Goal: Information Seeking & Learning: Compare options

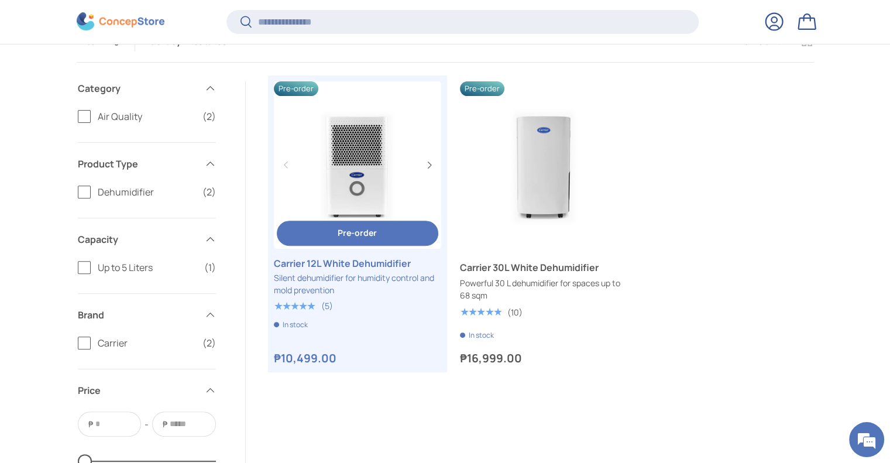
click at [405, 198] on link "Carrier 12L White Dehumidifier" at bounding box center [357, 164] width 167 height 167
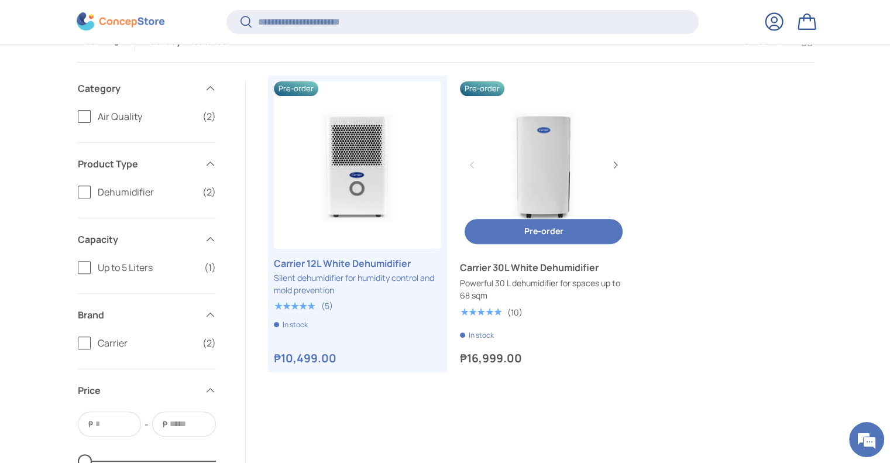
click at [548, 173] on link "Carrier 30L White Dehumidifier" at bounding box center [543, 164] width 167 height 167
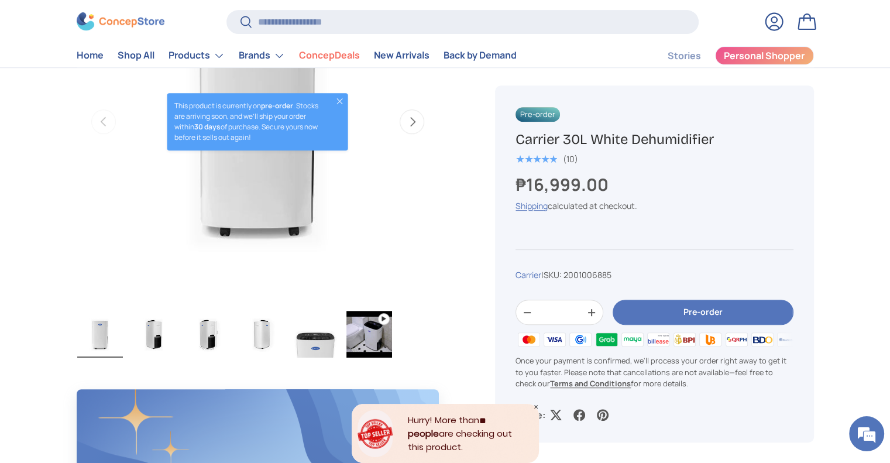
scroll to position [349, 0]
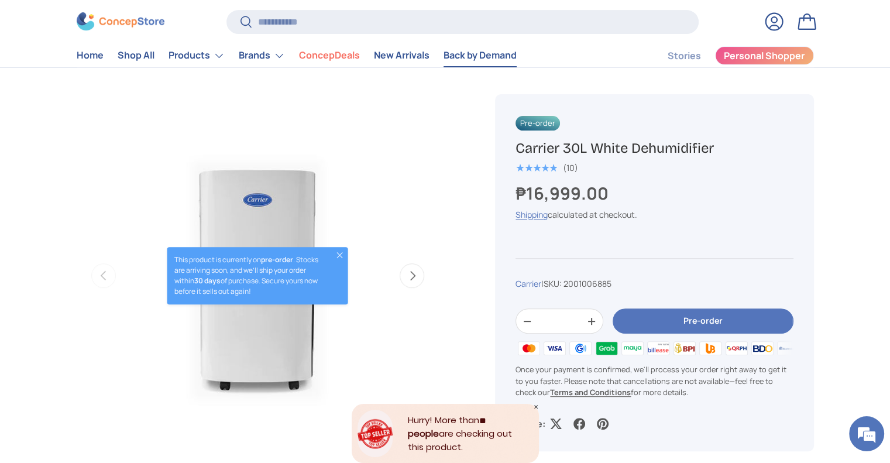
click at [503, 58] on link "Back by Demand" at bounding box center [479, 55] width 73 height 23
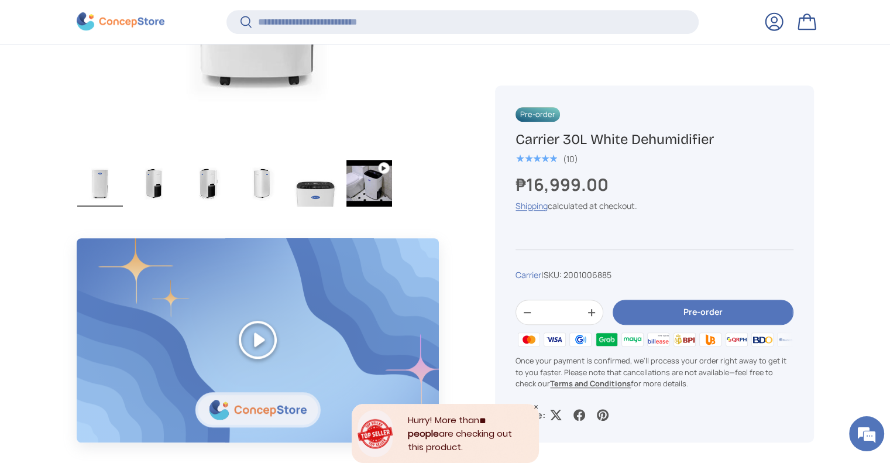
scroll to position [665, 0]
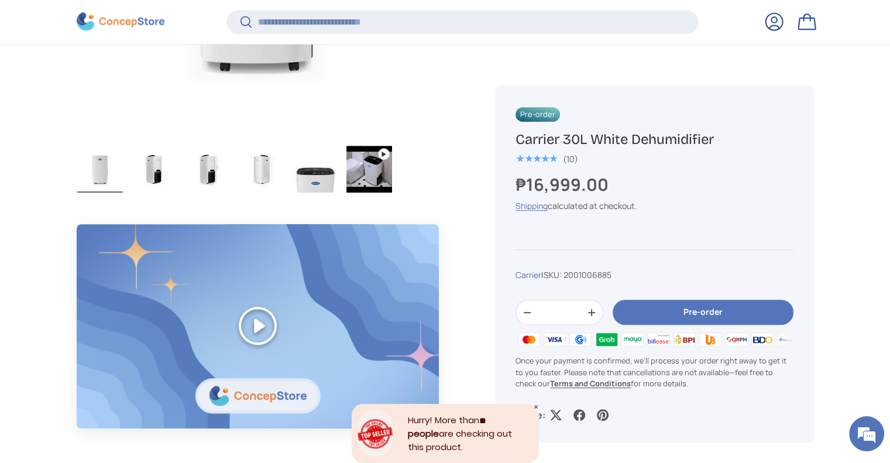
click at [209, 171] on img "Gallery Viewer" at bounding box center [208, 169] width 46 height 47
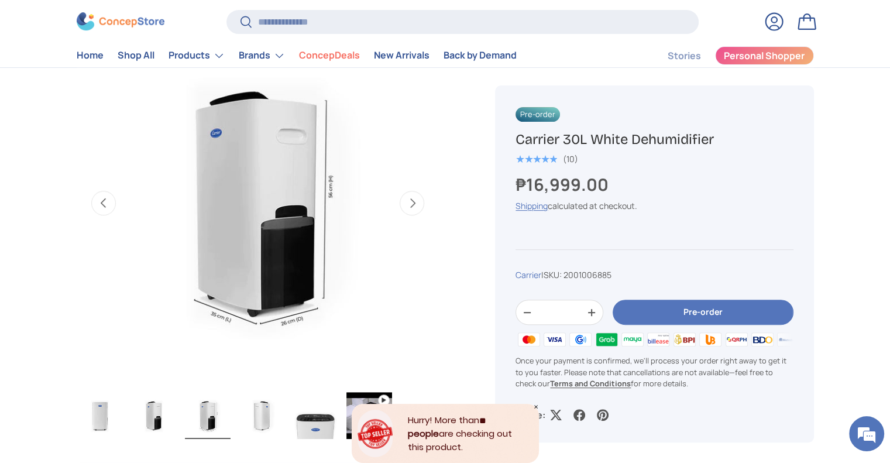
scroll to position [421, 0]
click at [156, 408] on img "Gallery Viewer" at bounding box center [154, 415] width 46 height 47
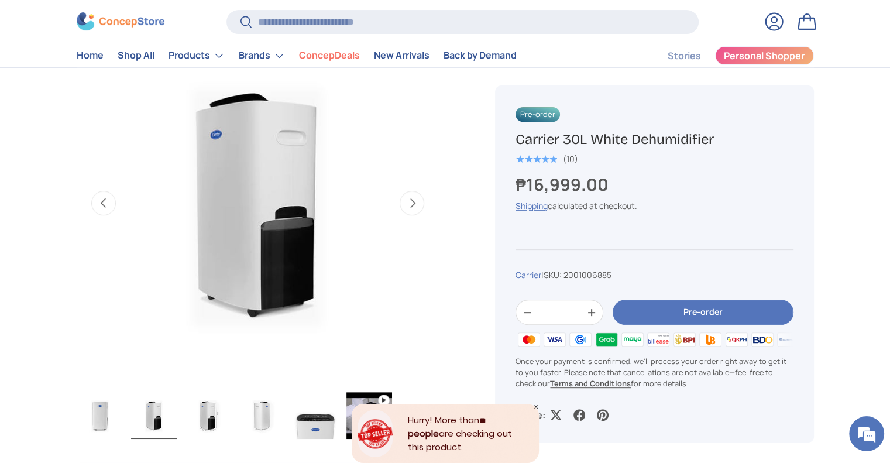
click at [83, 421] on img "Gallery Viewer" at bounding box center [100, 415] width 46 height 47
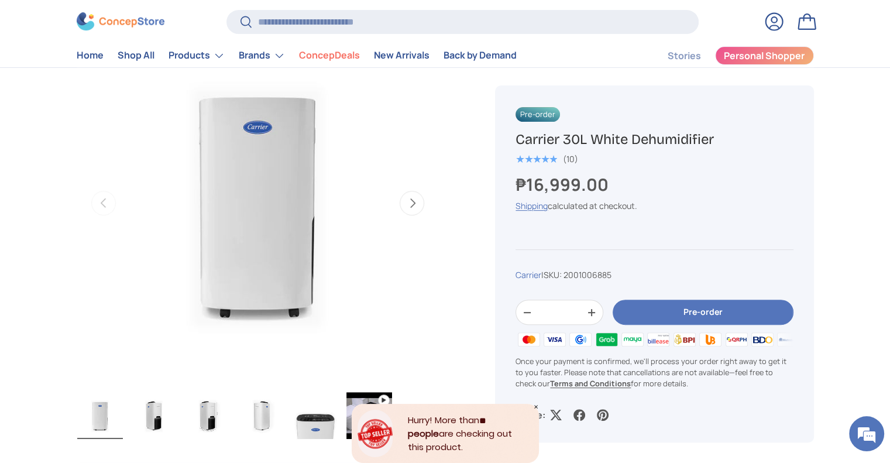
click at [166, 429] on img "Gallery Viewer" at bounding box center [154, 415] width 46 height 47
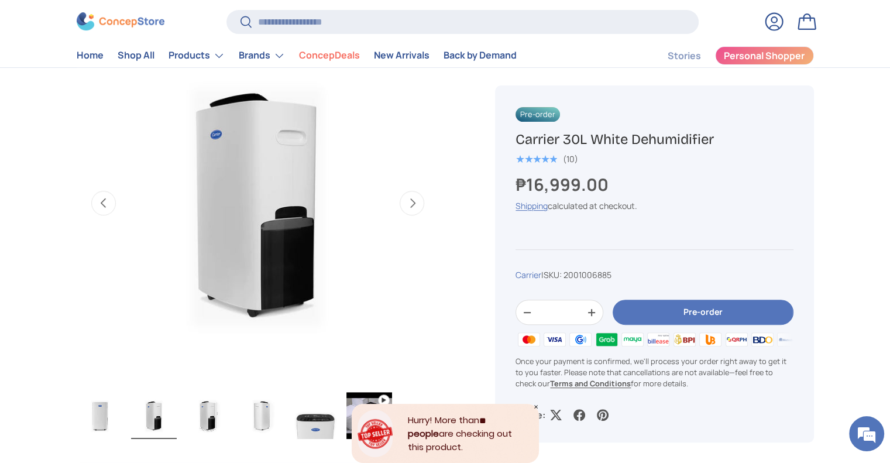
click at [312, 418] on img "Gallery Viewer" at bounding box center [315, 415] width 46 height 47
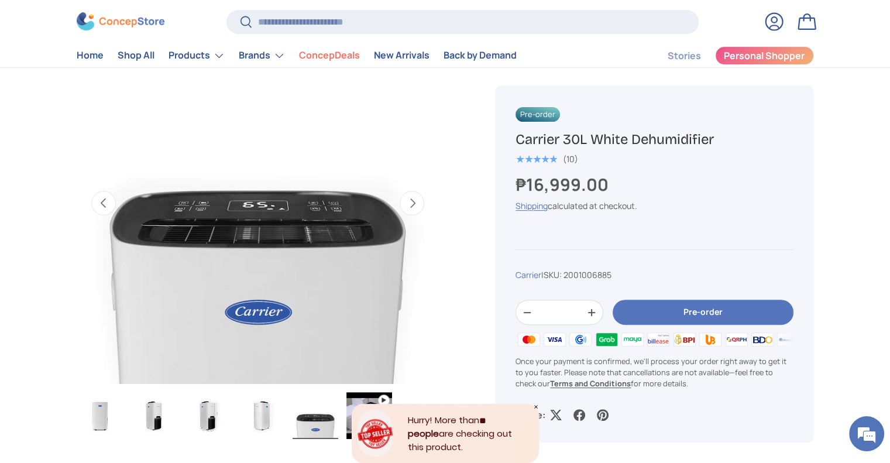
click at [159, 415] on img "Gallery Viewer" at bounding box center [154, 415] width 46 height 47
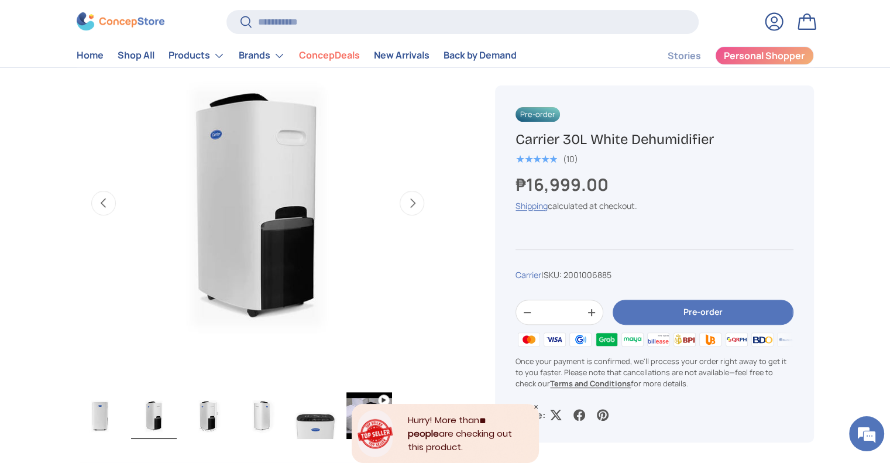
click at [202, 417] on img "Gallery Viewer" at bounding box center [208, 415] width 46 height 47
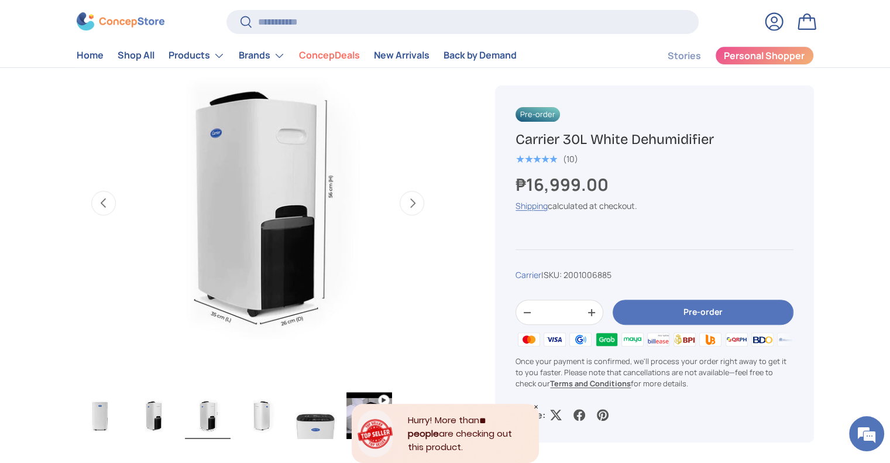
click at [192, 290] on img "Gallery Viewer" at bounding box center [257, 203] width 363 height 363
click at [316, 416] on img "Gallery Viewer" at bounding box center [315, 415] width 46 height 47
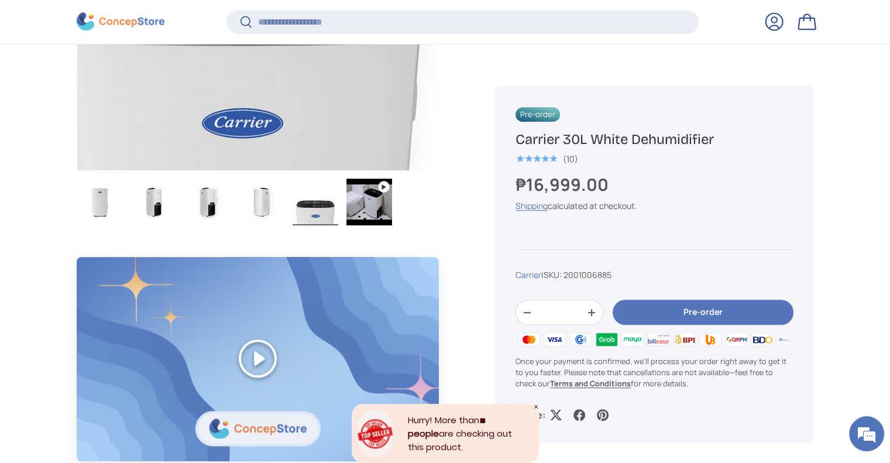
scroll to position [633, 0]
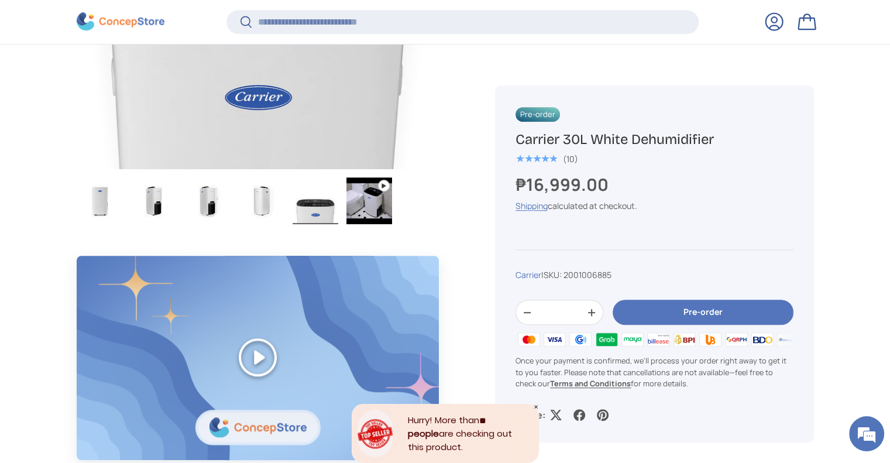
click at [381, 208] on img "Gallery Viewer" at bounding box center [369, 200] width 46 height 47
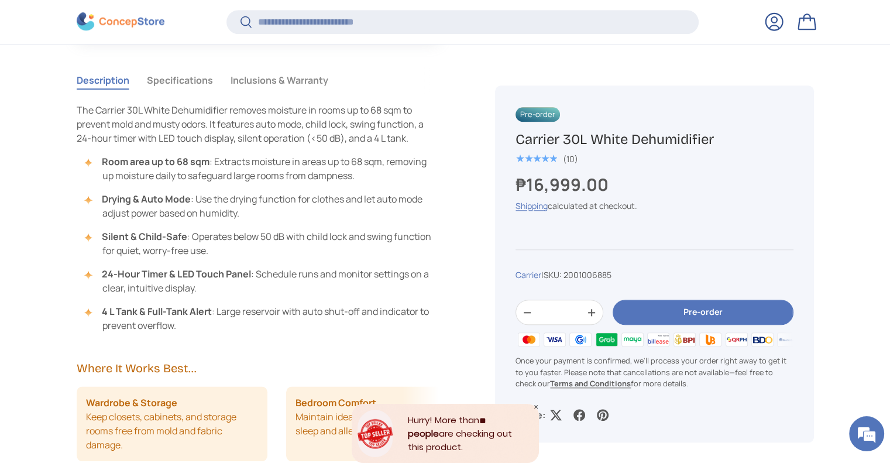
scroll to position [1058, 0]
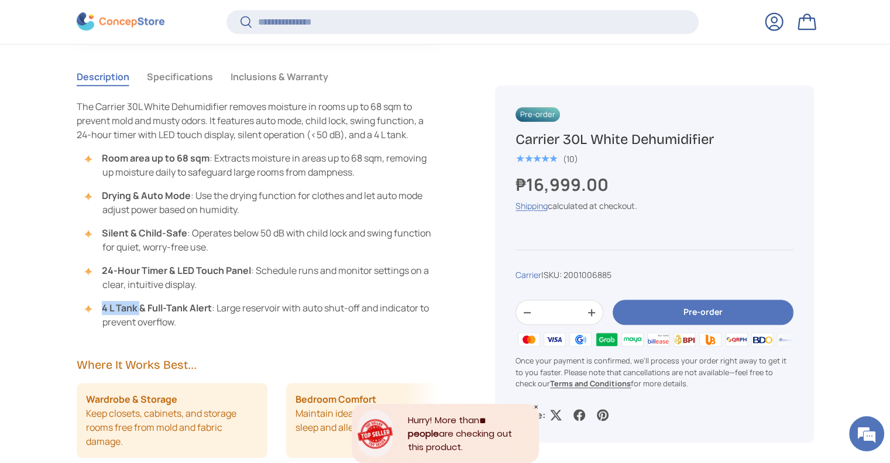
drag, startPoint x: 102, startPoint y: 305, endPoint x: 140, endPoint y: 312, distance: 39.3
click at [140, 312] on strong "4 L Tank & Full-Tank Alert" at bounding box center [157, 307] width 110 height 13
copy strong "4 L Tank"
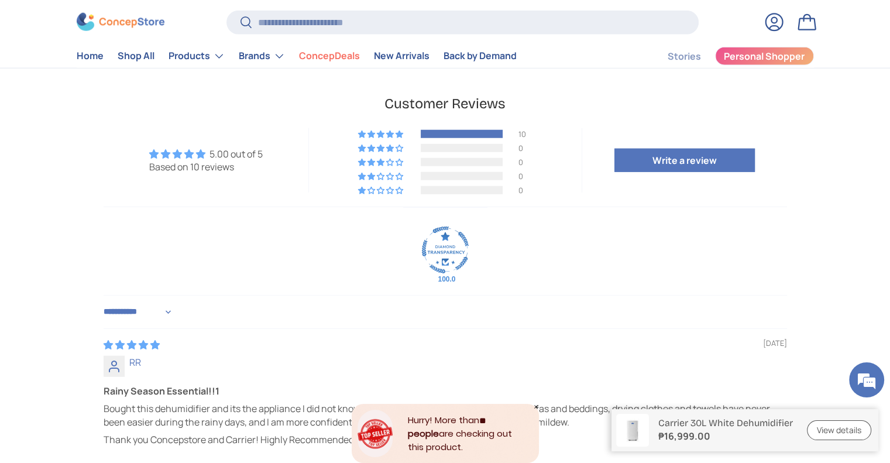
scroll to position [3066, 0]
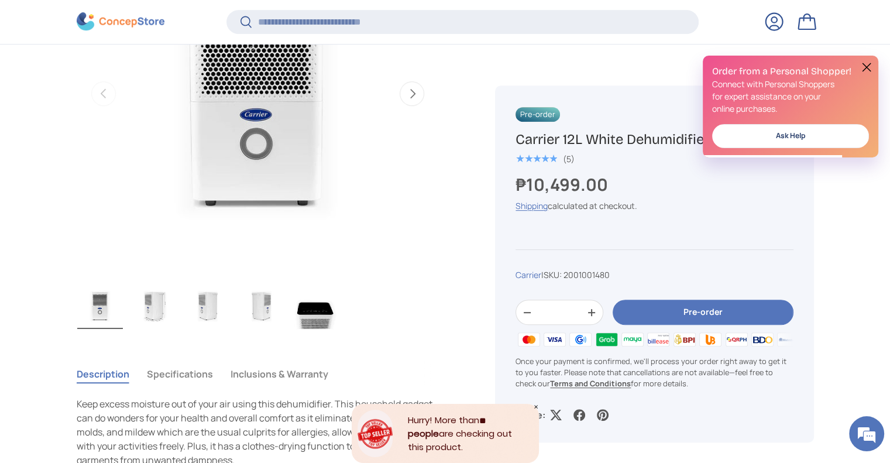
scroll to position [474, 0]
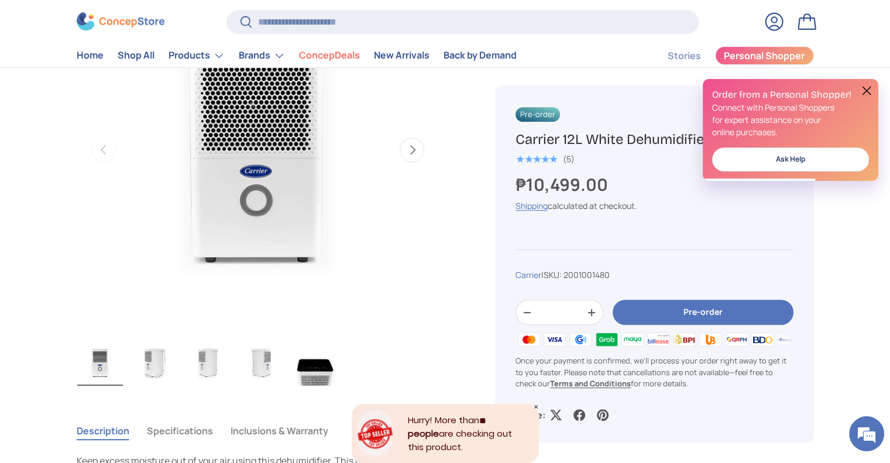
click at [161, 370] on img "Gallery Viewer" at bounding box center [154, 362] width 46 height 47
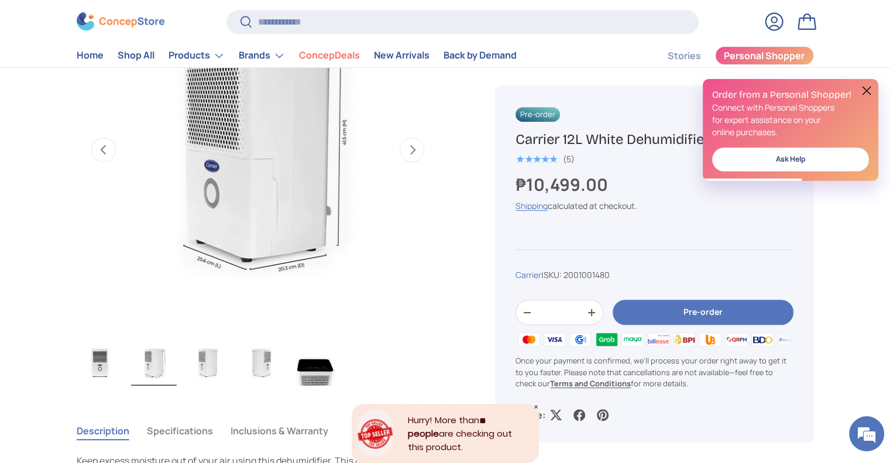
click at [194, 371] on img "Gallery Viewer" at bounding box center [208, 362] width 46 height 47
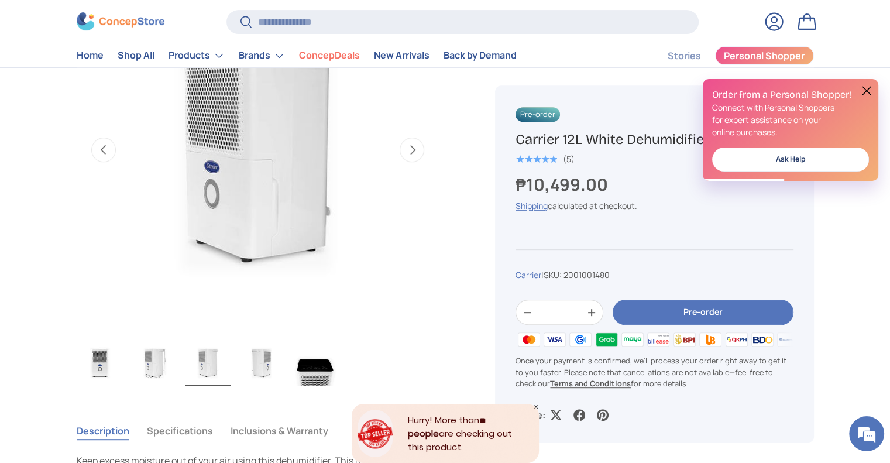
click at [146, 367] on img "Gallery Viewer" at bounding box center [154, 362] width 46 height 47
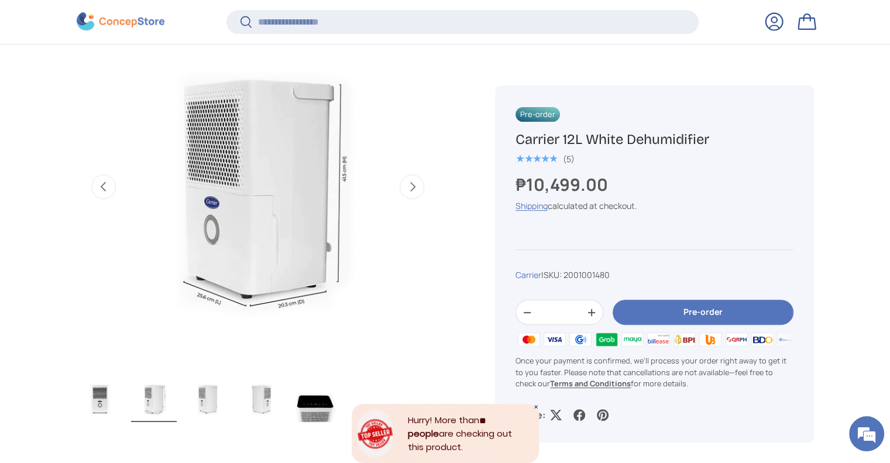
scroll to position [436, 0]
click at [214, 408] on img "Gallery Viewer" at bounding box center [208, 397] width 46 height 47
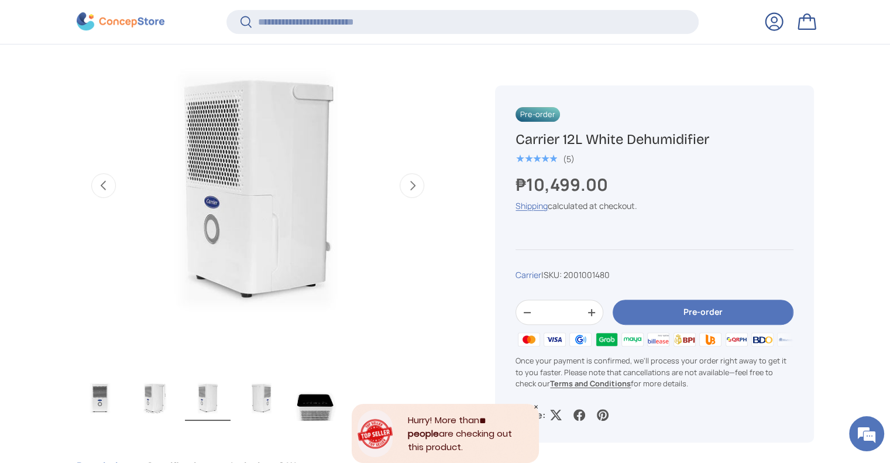
click at [263, 411] on img "Gallery Viewer" at bounding box center [262, 397] width 46 height 47
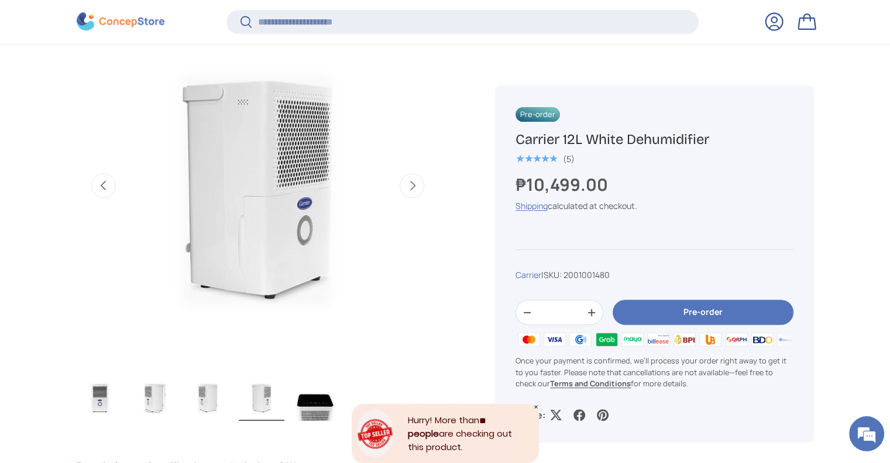
click at [307, 409] on img "Gallery Viewer" at bounding box center [315, 397] width 46 height 47
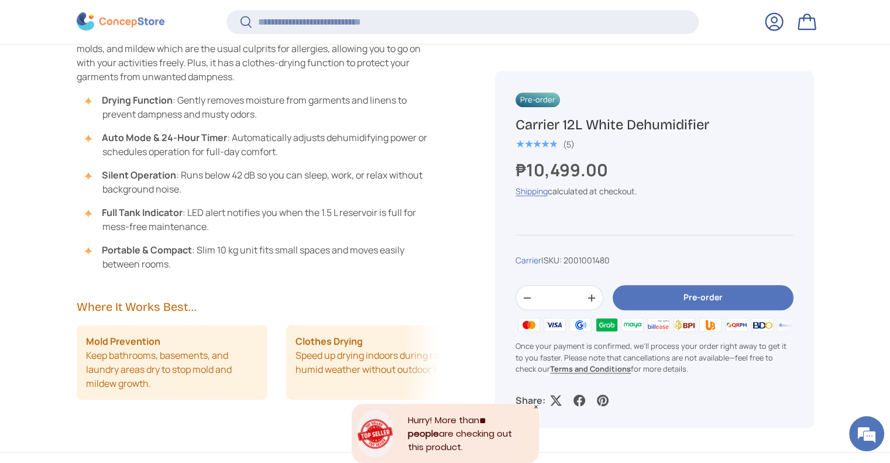
scroll to position [912, 0]
drag, startPoint x: 323, startPoint y: 211, endPoint x: 380, endPoint y: 211, distance: 57.3
click at [380, 211] on li "Full Tank Indicator : LED alert notifies you when the 1.5 L reservoir is full f…" at bounding box center [263, 219] width 351 height 28
copy li "1.5 L reservoir"
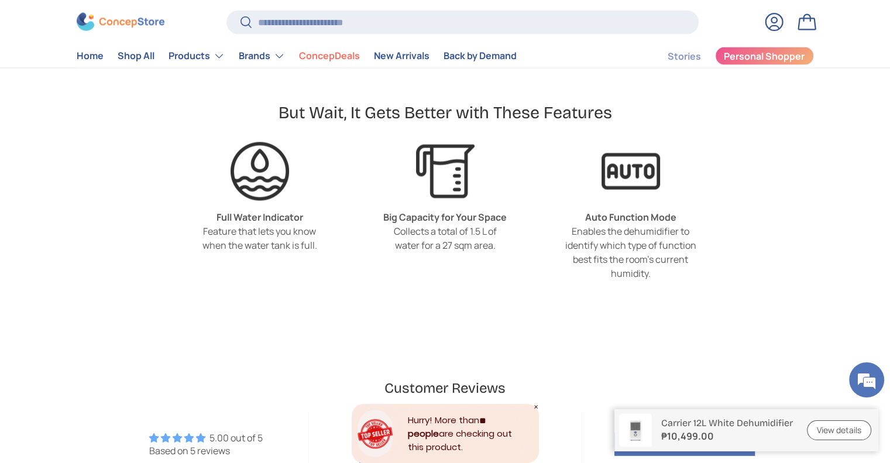
scroll to position [2533, 0]
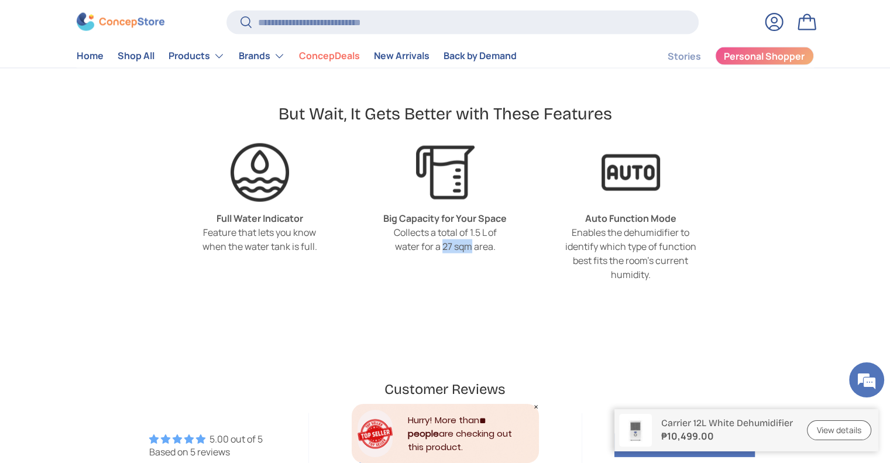
drag, startPoint x: 442, startPoint y: 224, endPoint x: 470, endPoint y: 226, distance: 28.2
click at [470, 226] on div "Collects a total of 1.5 L of water for a 27 sqm area." at bounding box center [445, 239] width 132 height 28
copy div "27 sqm"
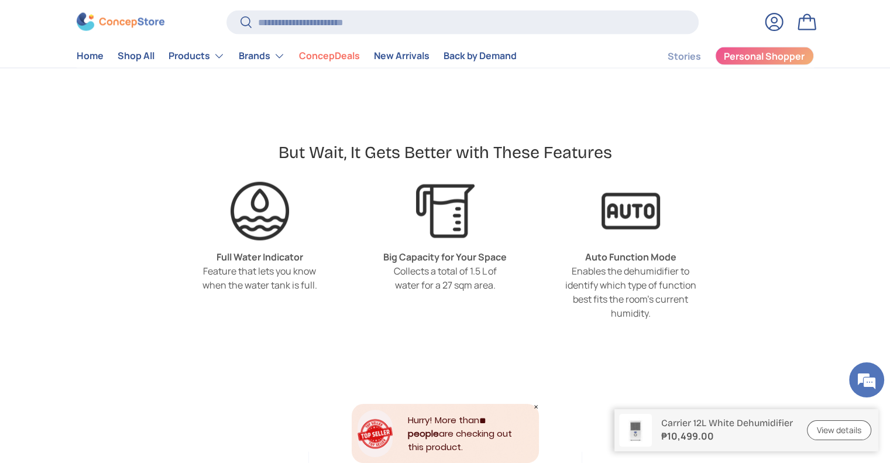
click at [414, 264] on div "Collects a total of 1.5 L of water for a 27 sqm area." at bounding box center [445, 278] width 132 height 28
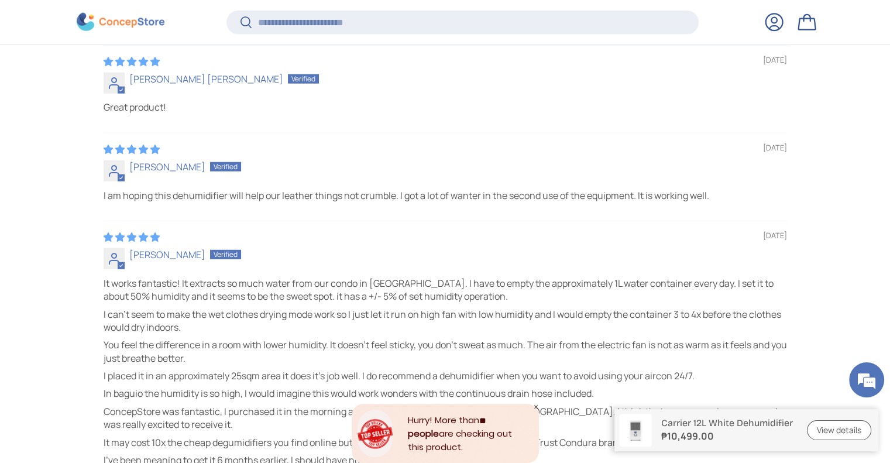
scroll to position [2814, 4783]
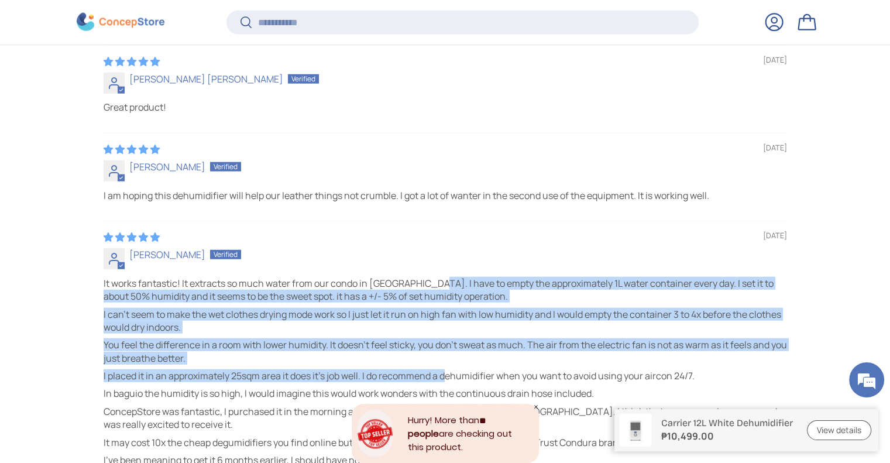
drag, startPoint x: 424, startPoint y: 267, endPoint x: 445, endPoint y: 349, distance: 84.7
click at [445, 349] on div "It works fantastic! It extracts so much water from our condo in manila. I have …" at bounding box center [445, 372] width 683 height 190
click at [445, 369] on p "I placed it in an approximately 25sqm area it does it's job well. I do recommen…" at bounding box center [445, 375] width 683 height 13
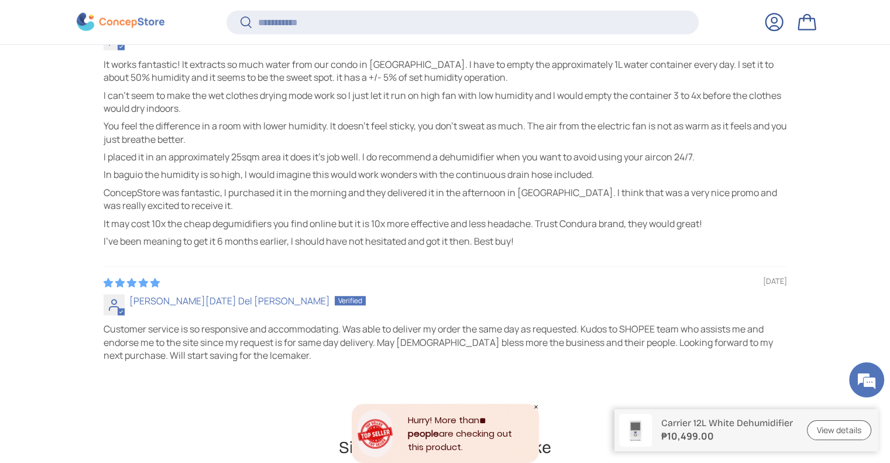
scroll to position [3317, 0]
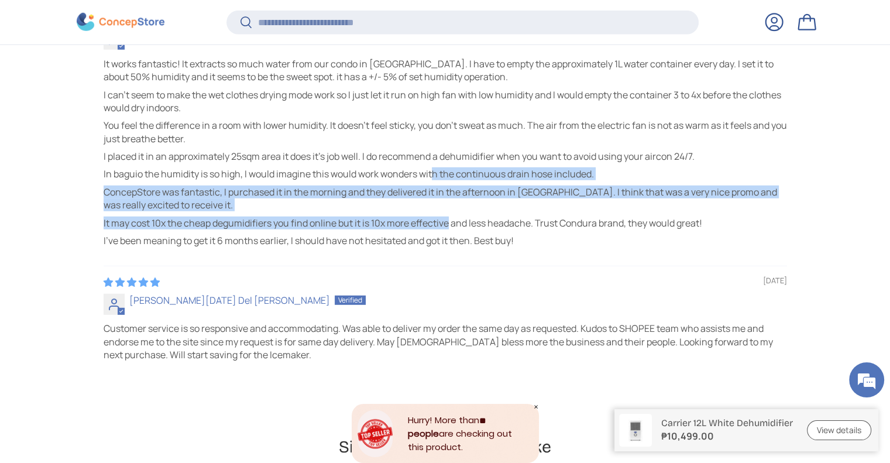
drag, startPoint x: 435, startPoint y: 144, endPoint x: 449, endPoint y: 195, distance: 52.8
click at [449, 195] on div "It works fantastic! It extracts so much water from our condo in manila. I have …" at bounding box center [445, 152] width 683 height 190
click at [449, 216] on p "It may cost 10x the cheap degumidifiers you find online but it is 10x more effe…" at bounding box center [445, 222] width 683 height 13
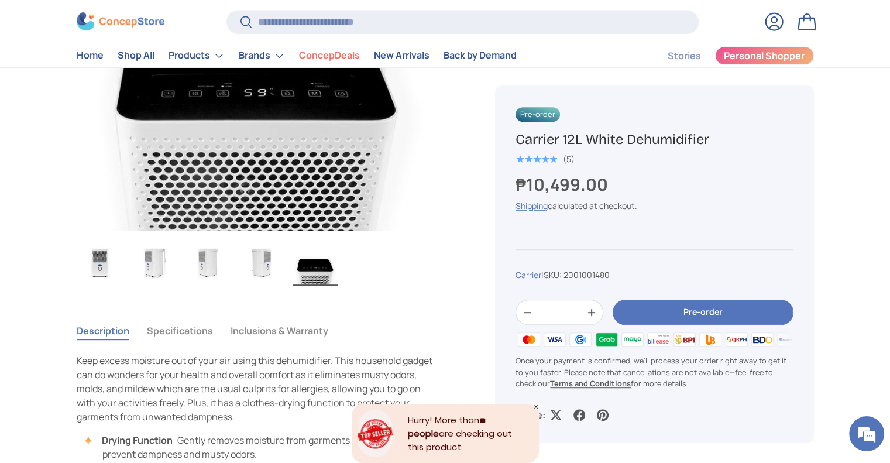
scroll to position [573, 0]
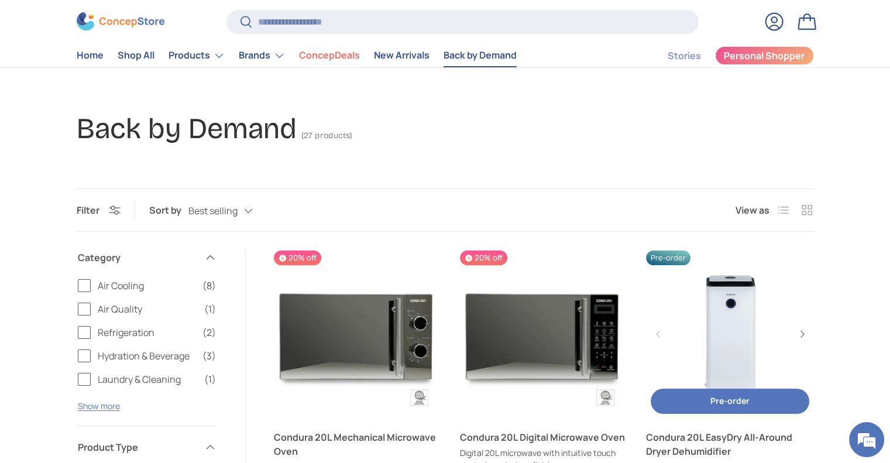
scroll to position [40, 0]
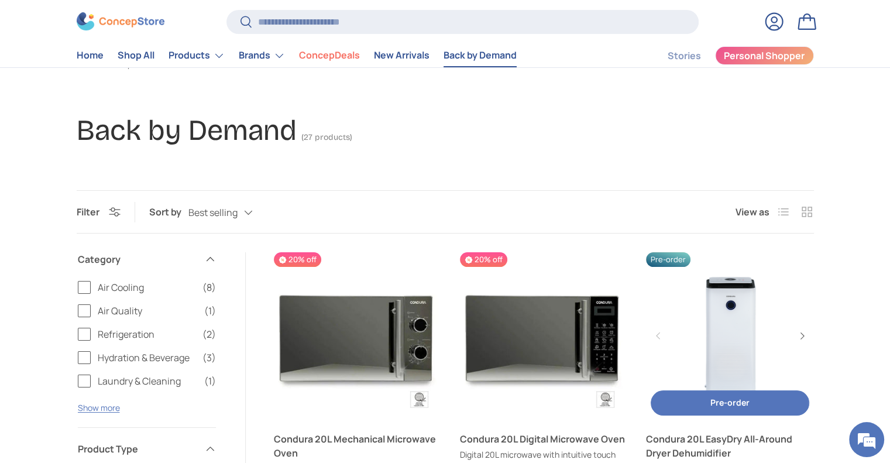
click at [734, 299] on link "Condura 20L EasyDry All-Around Dryer Dehumidifier" at bounding box center [729, 335] width 167 height 167
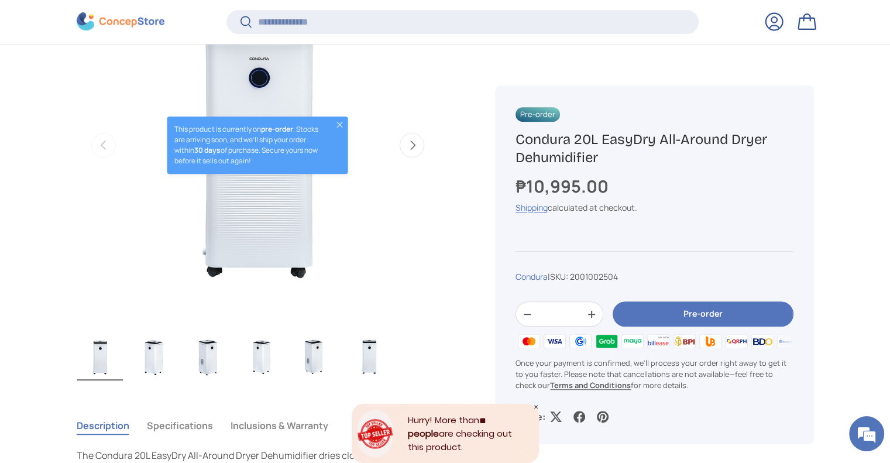
click at [315, 355] on img "Gallery Viewer" at bounding box center [315, 356] width 46 height 47
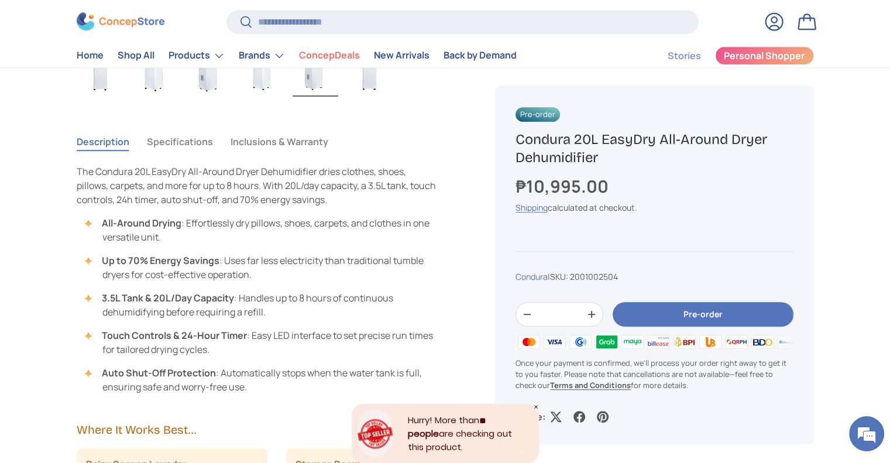
scroll to position [761, 0]
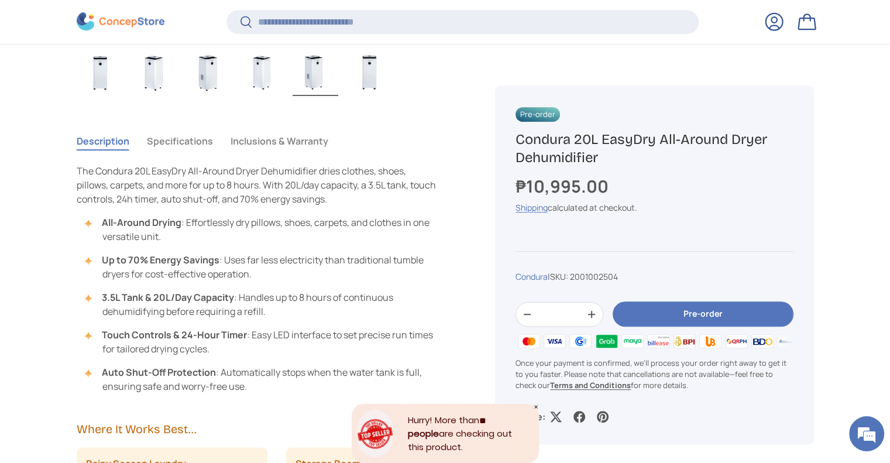
click at [195, 132] on button "Specifications" at bounding box center [180, 141] width 66 height 27
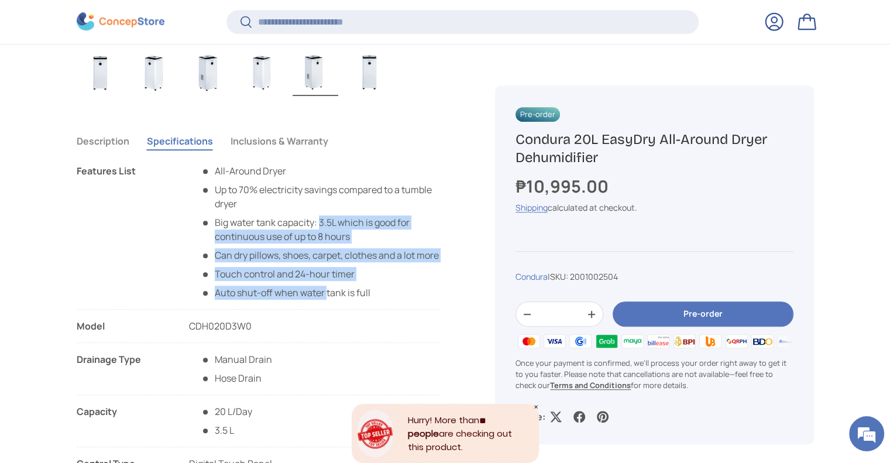
drag, startPoint x: 319, startPoint y: 225, endPoint x: 327, endPoint y: 306, distance: 81.1
click at [327, 299] on ul "All-Around Dryer​ Up to 70% electricity savings compared to a tumble dryer Big …" at bounding box center [314, 232] width 250 height 136
click at [327, 299] on li "Auto shut-off when water tank is full​" at bounding box center [320, 292] width 239 height 14
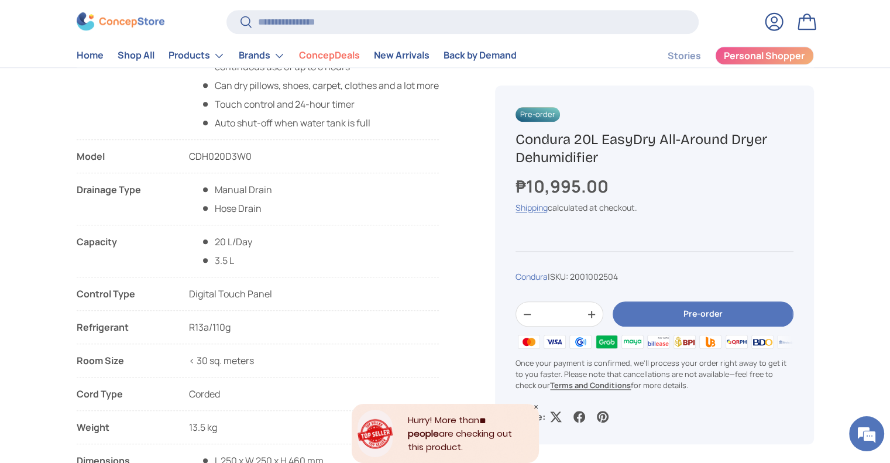
scroll to position [932, 0]
